Goal: Task Accomplishment & Management: Complete application form

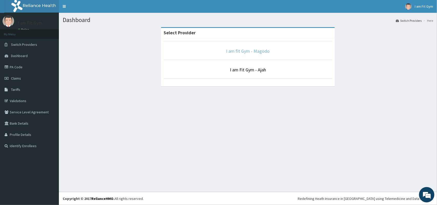
click at [238, 53] on link "I am fit Gym - Magodo" at bounding box center [248, 51] width 44 height 6
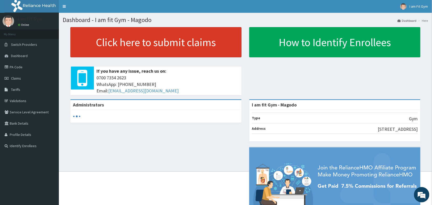
click at [133, 42] on link "Click here to submit claims" at bounding box center [155, 42] width 171 height 30
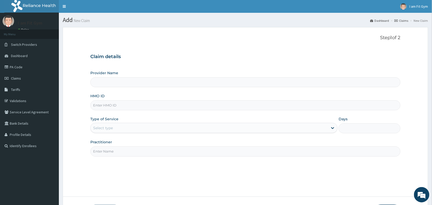
type input "I am fit Gym - Magodo"
type input "1"
click at [128, 108] on input "HMO ID" at bounding box center [245, 105] width 310 height 10
type input "AZG/10048/A"
click at [126, 150] on input "Practitioner" at bounding box center [245, 151] width 310 height 10
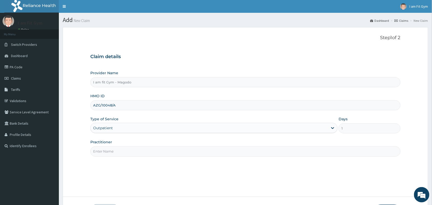
type input "RAZZIE"
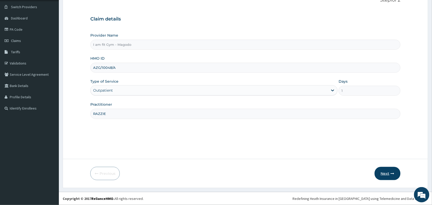
click at [382, 174] on button "Next" at bounding box center [388, 173] width 26 height 13
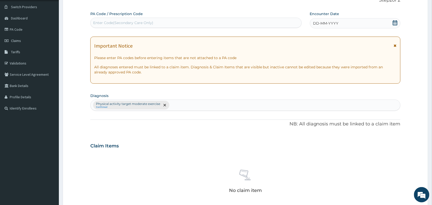
click at [396, 22] on icon at bounding box center [395, 22] width 5 height 5
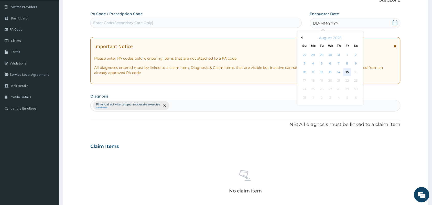
click at [347, 72] on div "15" at bounding box center [347, 72] width 8 height 8
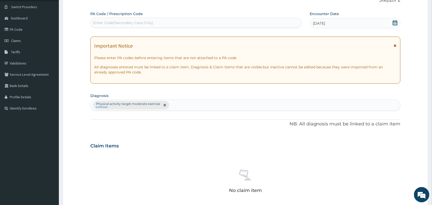
click at [240, 23] on div "Enter Code(Secondary Care Only)" at bounding box center [196, 23] width 211 height 8
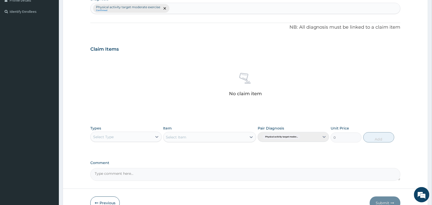
scroll to position [156, 0]
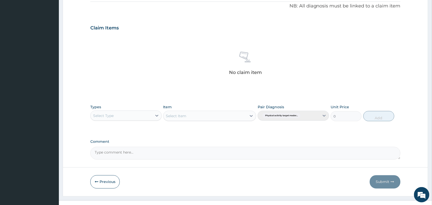
type input "PA/DEE049"
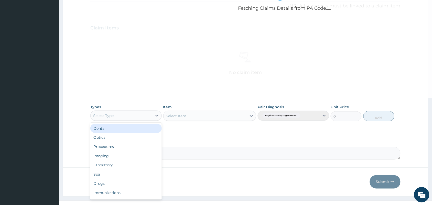
click at [113, 118] on div "Select Type" at bounding box center [103, 115] width 20 height 5
type input "gym"
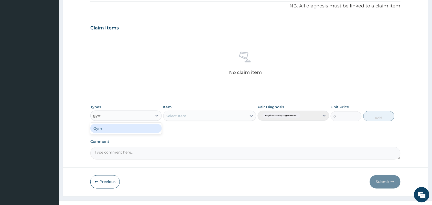
click at [116, 130] on div "Gym" at bounding box center [125, 128] width 71 height 9
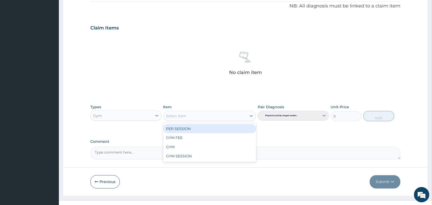
click at [185, 116] on div "Select Item" at bounding box center [176, 115] width 20 height 5
click at [184, 130] on div "PER SESSION" at bounding box center [209, 128] width 93 height 9
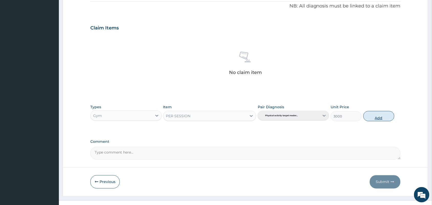
click at [381, 117] on button "Add" at bounding box center [378, 116] width 31 height 10
type input "0"
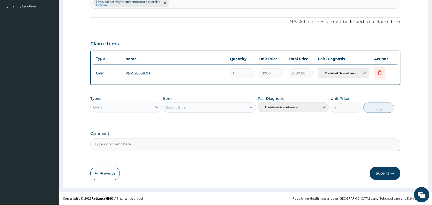
scroll to position [139, 0]
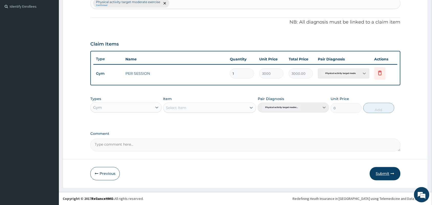
click at [384, 178] on button "Submit" at bounding box center [385, 173] width 31 height 13
